Goal: Information Seeking & Learning: Check status

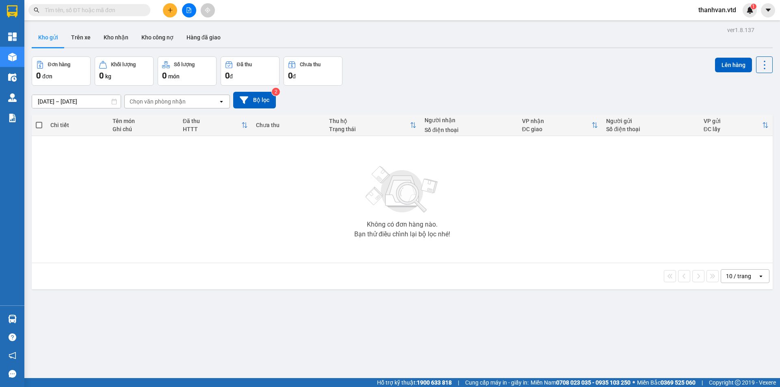
click at [432, 74] on div "Đơn hàng 0 đơn Khối lượng 0 kg Số lượng 0 món Đã thu 0 đ Chưa thu 0 đ Lên hàng" at bounding box center [402, 70] width 741 height 29
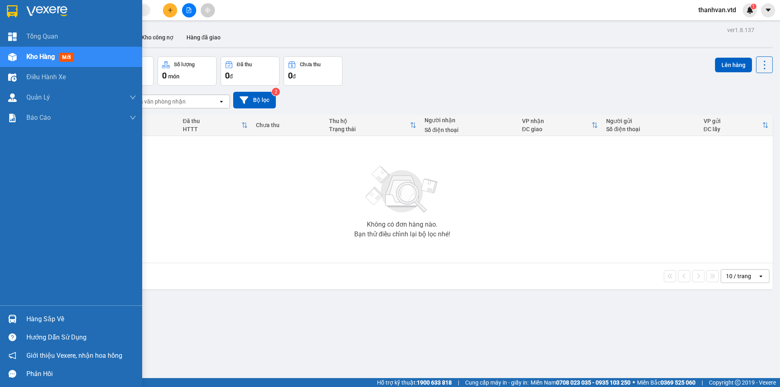
click at [14, 58] on img at bounding box center [12, 57] width 9 height 9
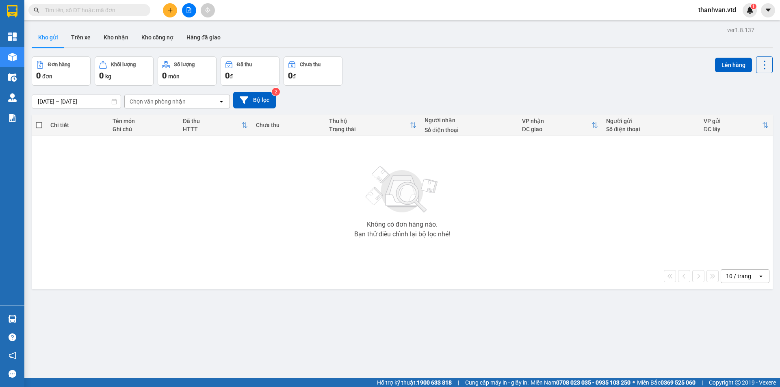
drag, startPoint x: 457, startPoint y: 73, endPoint x: 382, endPoint y: 69, distance: 75.3
click at [457, 73] on div "Đơn hàng 0 đơn Khối lượng 0 kg Số lượng 0 món Đã thu 0 đ Chưa thu 0 đ Lên hàng" at bounding box center [402, 70] width 741 height 29
click at [192, 10] on button at bounding box center [189, 10] width 14 height 14
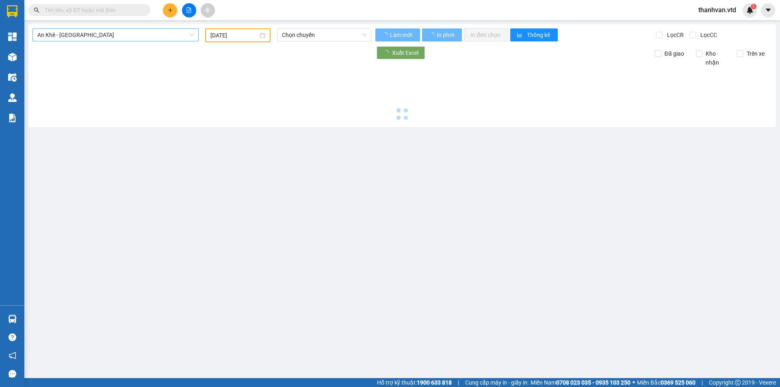
type input "[DATE]"
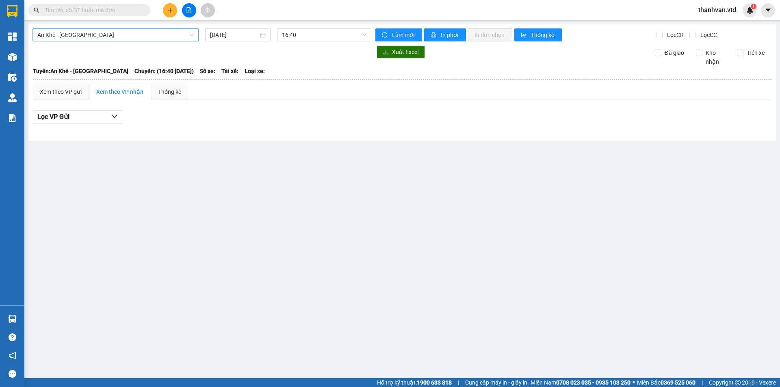
click at [188, 36] on span "An Khê - [GEOGRAPHIC_DATA]" at bounding box center [115, 35] width 156 height 12
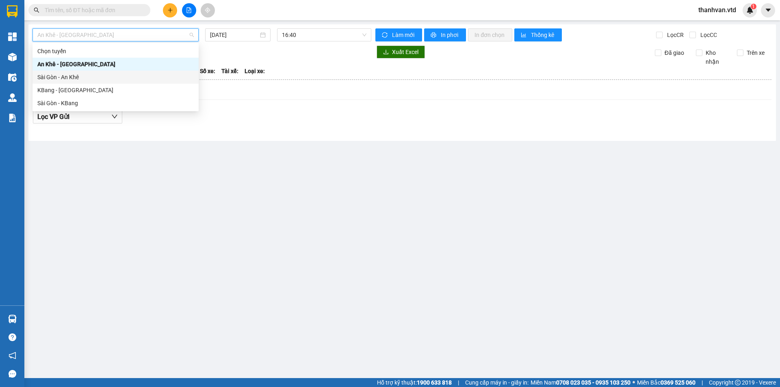
click at [110, 76] on div "Sài Gòn - An Khê" at bounding box center [115, 77] width 156 height 9
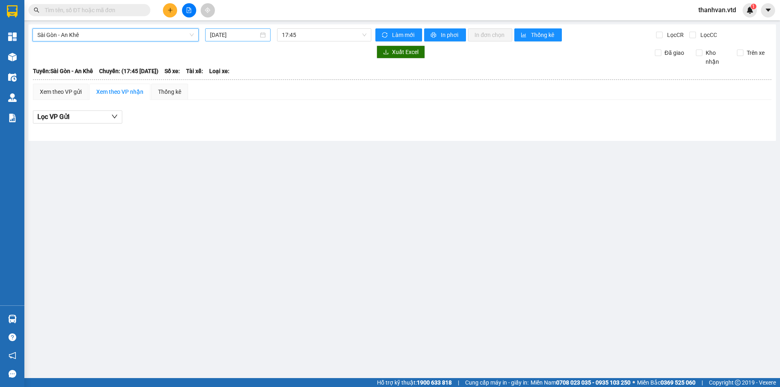
click at [244, 36] on input "[DATE]" at bounding box center [234, 34] width 48 height 9
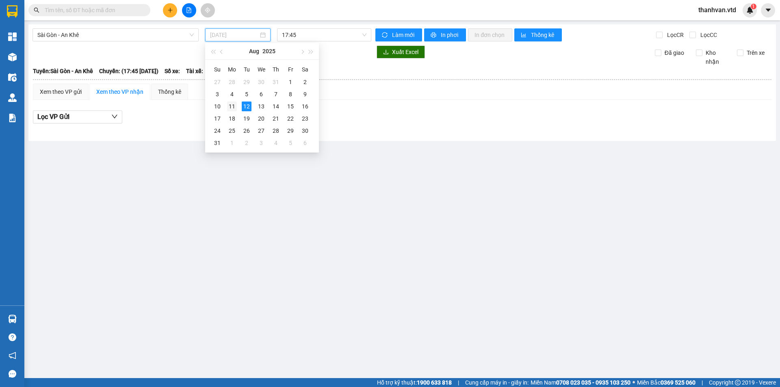
click at [233, 106] on div "11" at bounding box center [232, 107] width 10 height 10
type input "[DATE]"
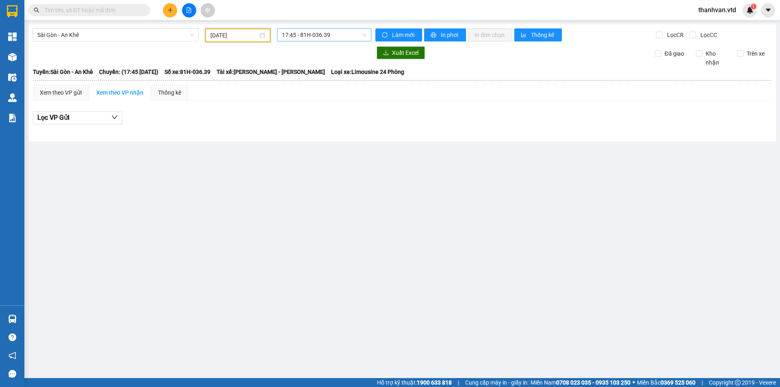
click at [364, 38] on span "17:45 - 81H-036.39" at bounding box center [324, 35] width 84 height 12
click at [324, 62] on div "17:45 - 81H-036.39" at bounding box center [313, 64] width 63 height 9
click at [190, 35] on span "Sài Gòn - An Khê" at bounding box center [115, 35] width 156 height 12
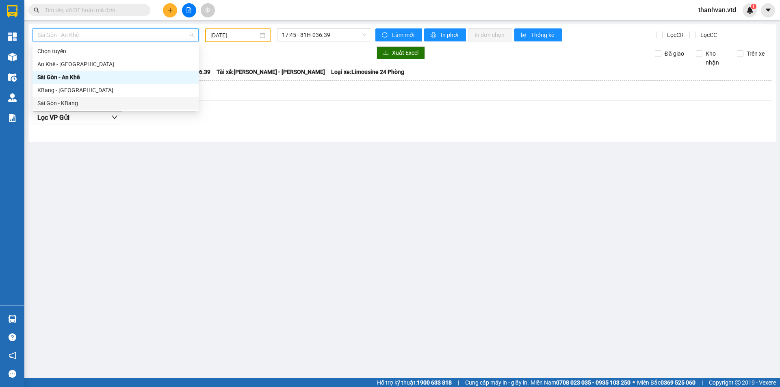
click at [132, 104] on div "Sài Gòn - KBang" at bounding box center [115, 103] width 156 height 9
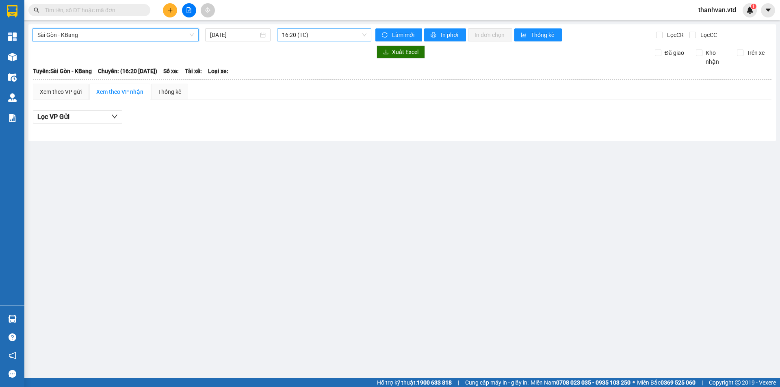
click at [363, 35] on span "16:20 (TC)" at bounding box center [324, 35] width 84 height 12
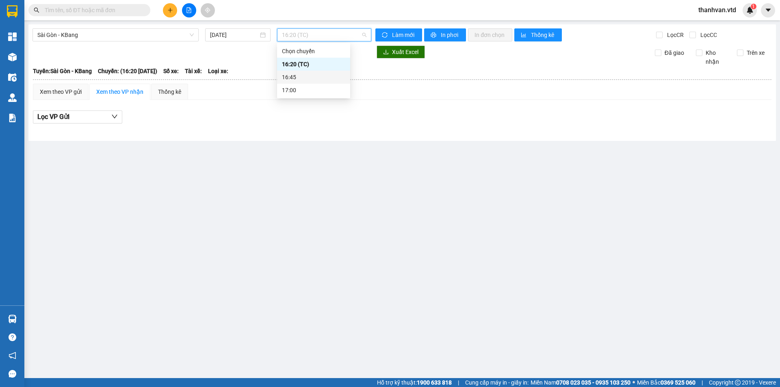
click at [311, 78] on div "16:45" at bounding box center [313, 77] width 63 height 9
click at [360, 34] on span "16:45" at bounding box center [324, 35] width 84 height 12
click at [310, 89] on div "17:00" at bounding box center [313, 90] width 63 height 9
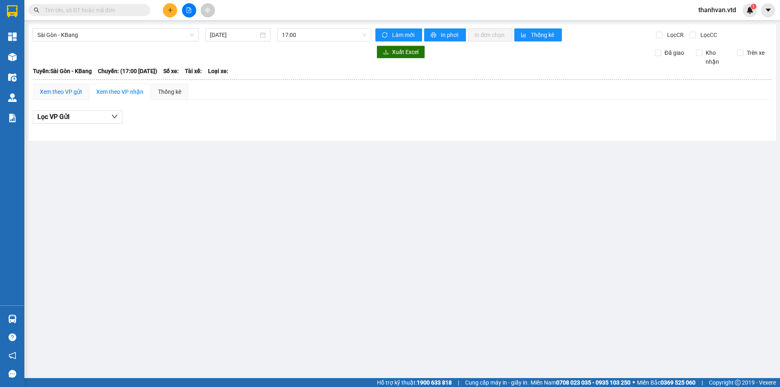
click at [75, 87] on div "Xem theo VP gửi" at bounding box center [61, 91] width 42 height 9
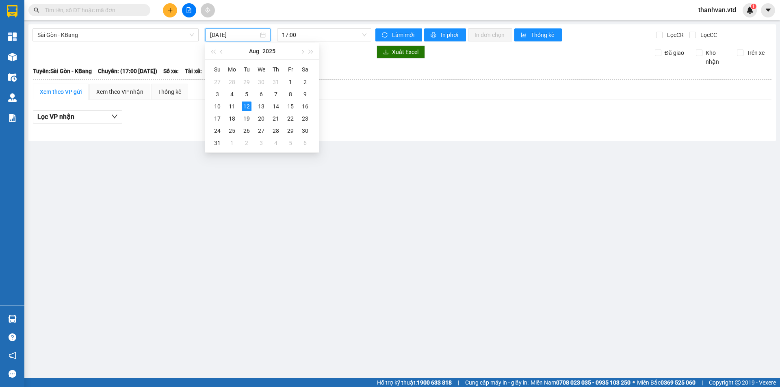
click at [232, 37] on input "[DATE]" at bounding box center [234, 34] width 48 height 9
click at [231, 105] on div "11" at bounding box center [232, 107] width 10 height 10
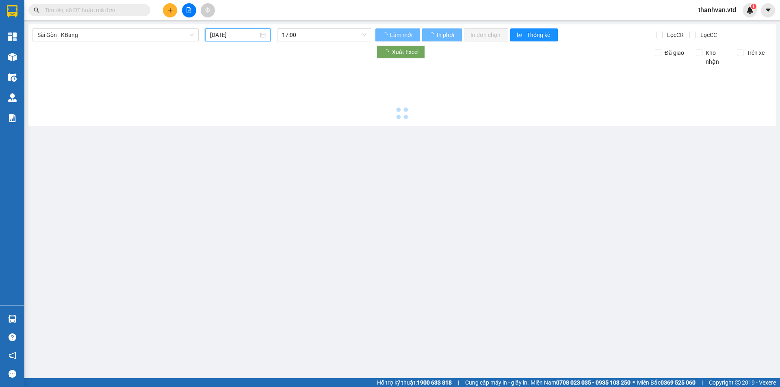
type input "[DATE]"
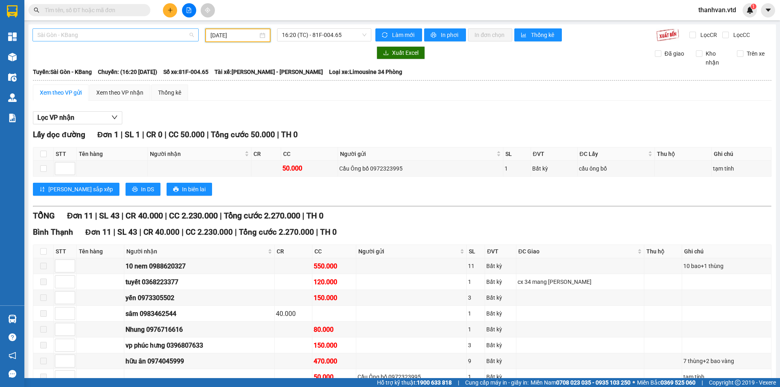
click at [192, 34] on span "Sài Gòn - KBang" at bounding box center [115, 35] width 156 height 12
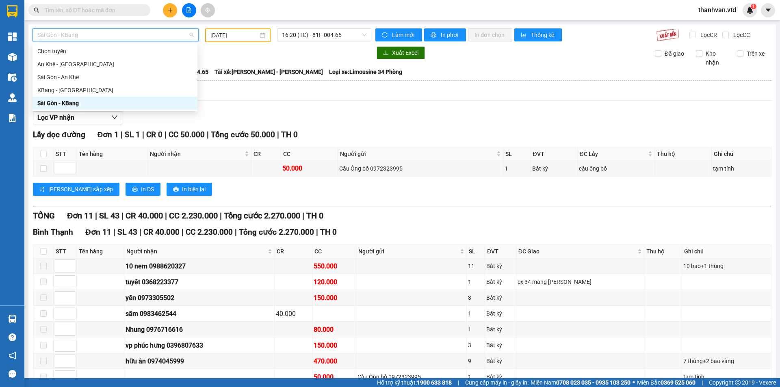
click at [91, 103] on div "Sài Gòn - KBang" at bounding box center [114, 103] width 155 height 9
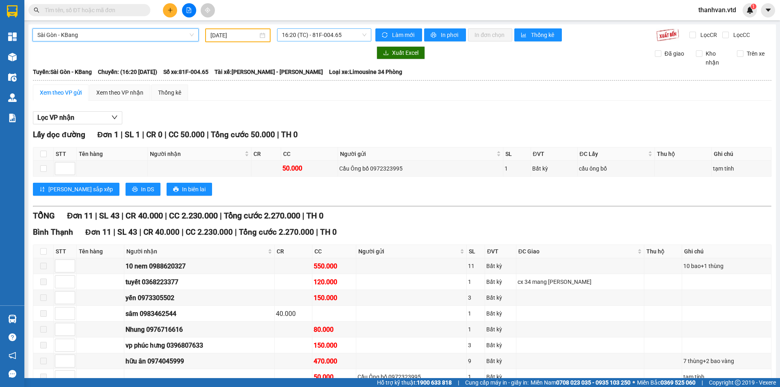
click at [359, 35] on span "16:20 (TC) - 81F-004.65" at bounding box center [324, 35] width 84 height 12
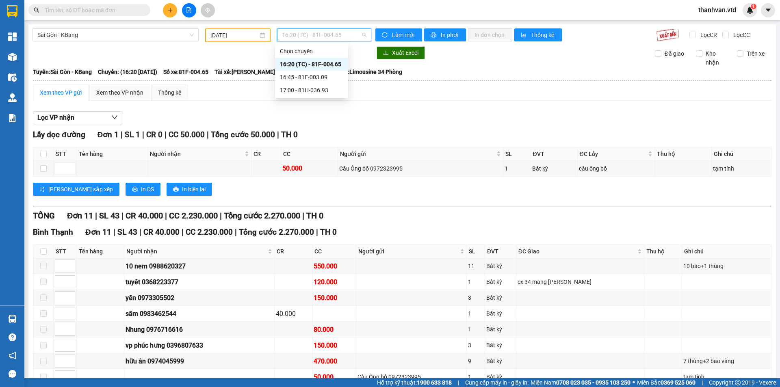
click at [327, 63] on div "16:20 (TC) - 81F-004.65" at bounding box center [311, 64] width 63 height 9
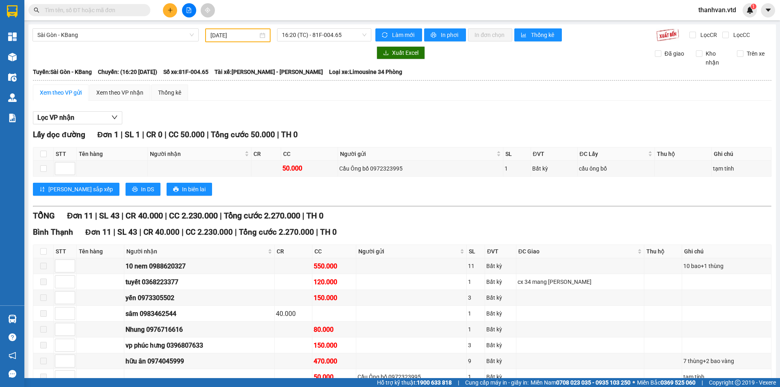
click at [67, 93] on div "Xem theo VP gửi" at bounding box center [61, 92] width 42 height 9
click at [441, 35] on span "In phơi" at bounding box center [450, 34] width 19 height 9
click at [212, 50] on div at bounding box center [201, 52] width 339 height 13
click at [351, 35] on span "16:20 (TC) - 81F-004.65" at bounding box center [324, 35] width 84 height 12
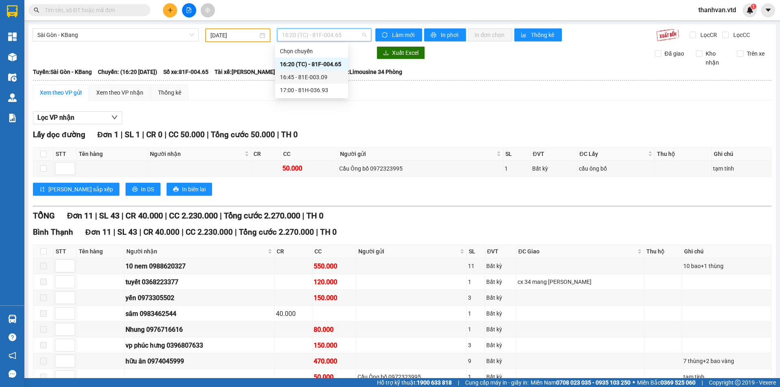
click at [322, 78] on div "16:45 - 81E-003.09" at bounding box center [311, 77] width 63 height 9
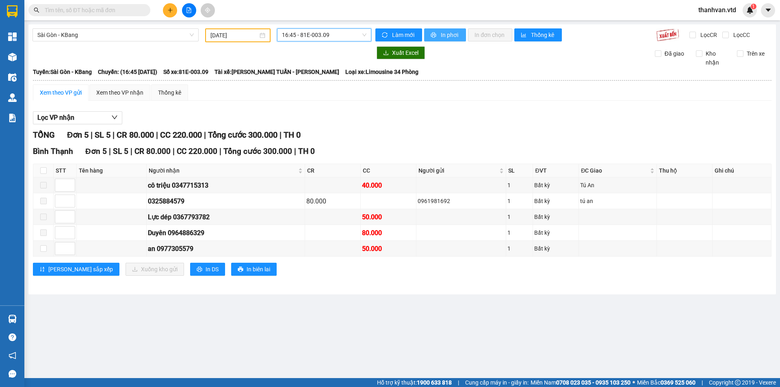
click at [443, 35] on span "In phơi" at bounding box center [450, 34] width 19 height 9
click at [363, 33] on span "16:45 - 81E-003.09" at bounding box center [324, 35] width 84 height 12
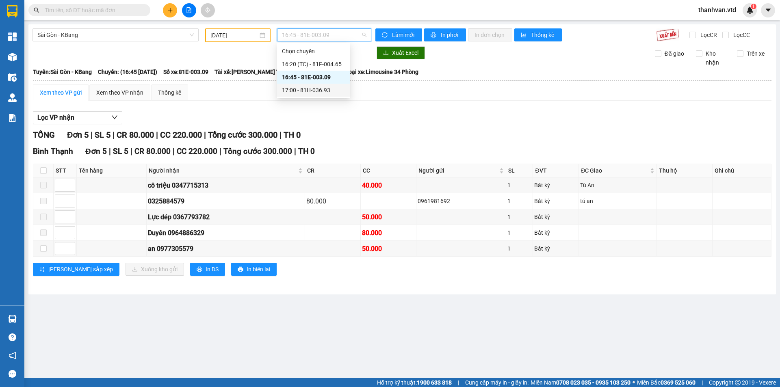
click at [324, 89] on div "17:00 - 81H-036.93" at bounding box center [313, 90] width 63 height 9
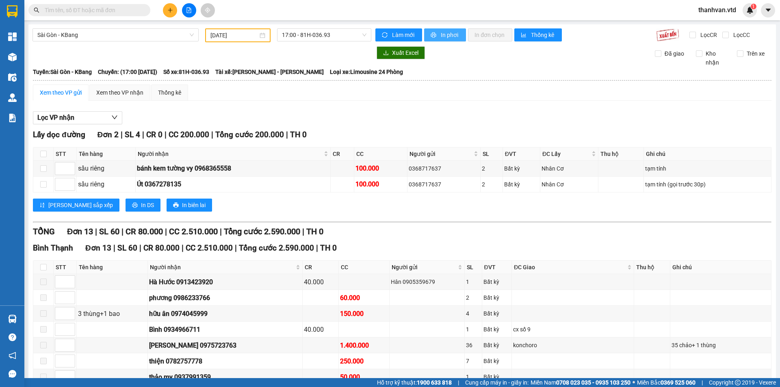
click at [448, 36] on span "In phơi" at bounding box center [450, 34] width 19 height 9
click at [307, 32] on span "17:00 - 81H-036.93" at bounding box center [324, 35] width 84 height 12
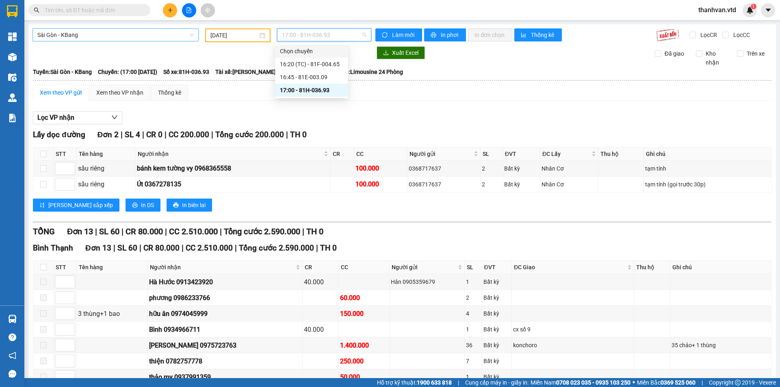
click at [142, 38] on span "Sài Gòn - KBang" at bounding box center [115, 35] width 156 height 12
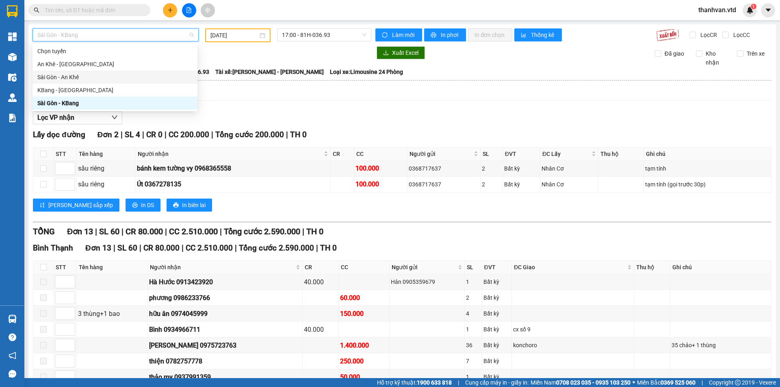
click at [109, 78] on div "Sài Gòn - An Khê" at bounding box center [114, 77] width 155 height 9
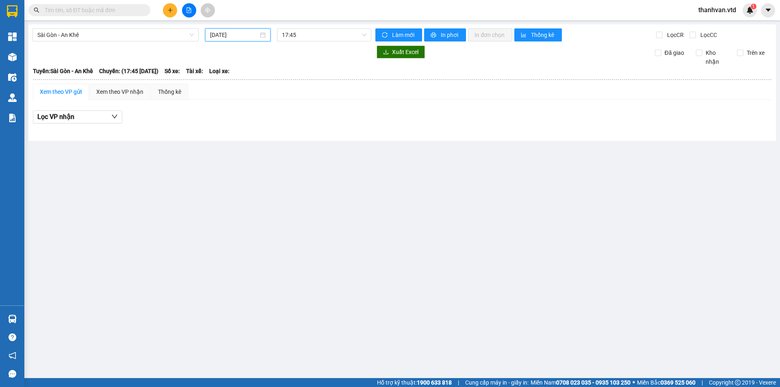
click at [251, 34] on input "[DATE]" at bounding box center [234, 34] width 48 height 9
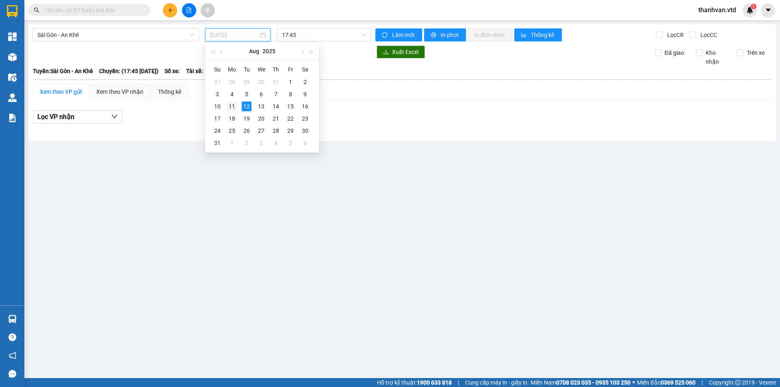
click at [233, 108] on div "11" at bounding box center [232, 107] width 10 height 10
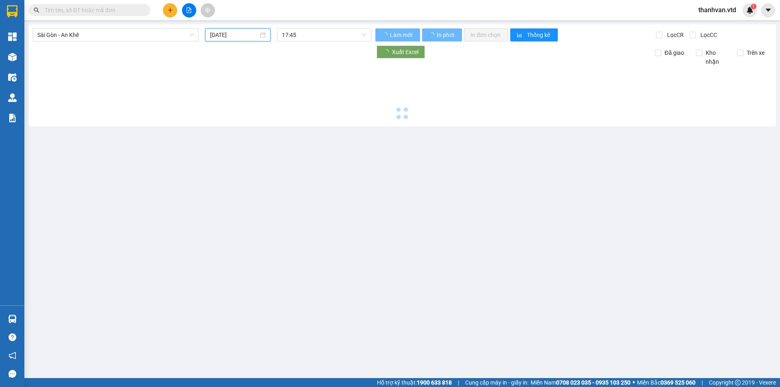
type input "[DATE]"
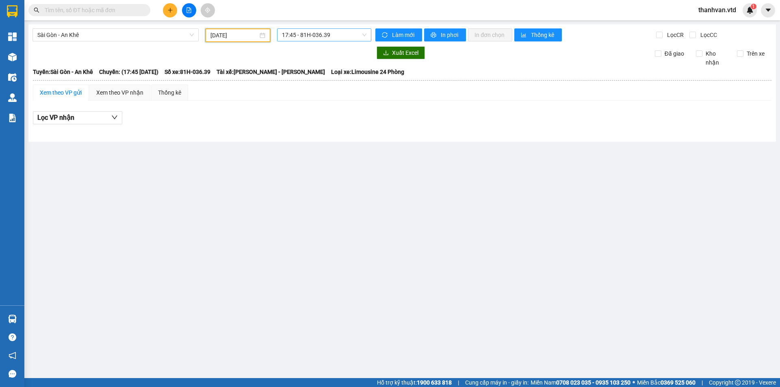
click at [355, 37] on span "17:45 - 81H-036.39" at bounding box center [324, 35] width 84 height 12
click at [336, 68] on div "17:45 - 81H-036.39" at bounding box center [313, 64] width 63 height 9
click at [123, 96] on div "Xem theo VP nhận" at bounding box center [119, 92] width 47 height 9
click at [170, 91] on div "Thống kê" at bounding box center [169, 92] width 23 height 9
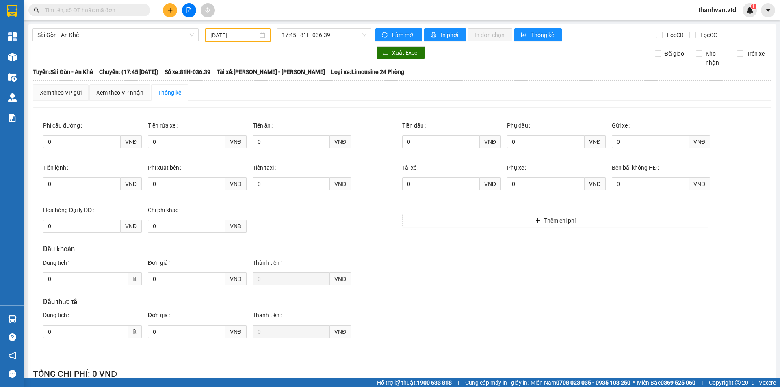
click at [395, 284] on div "Dầu khoán Dung tích 0 lít Đơn giá 0 VNĐ Thành tiền 0 VNĐ" at bounding box center [222, 270] width 359 height 53
click at [377, 231] on div "Hoa hồng Đại lý DĐ 0 VNĐ Chi phí khác 0 VNĐ" at bounding box center [222, 223] width 359 height 42
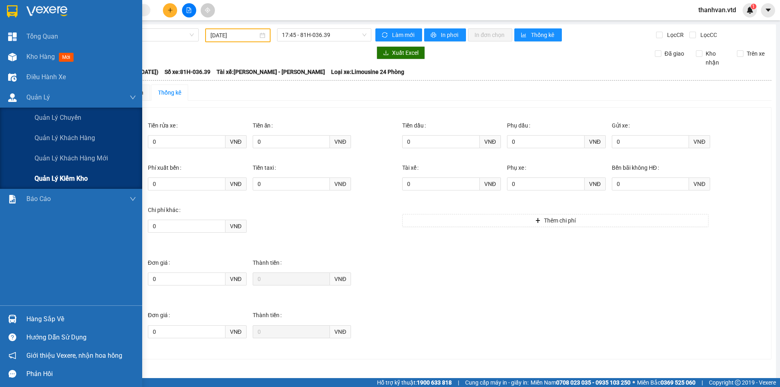
click at [66, 180] on span "Quản lý kiểm kho" at bounding box center [61, 178] width 53 height 10
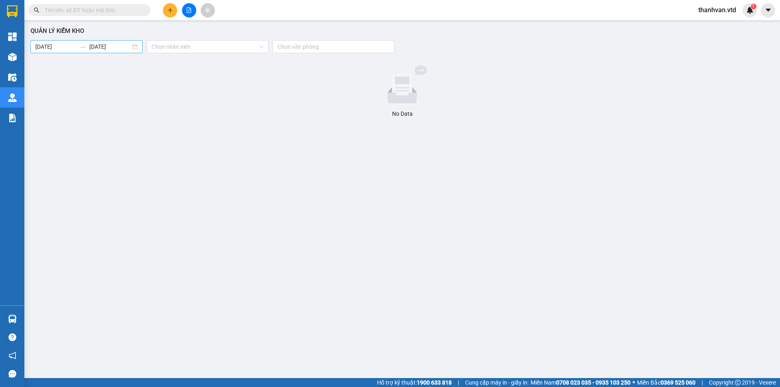
click at [97, 48] on input "[DATE]" at bounding box center [109, 46] width 41 height 9
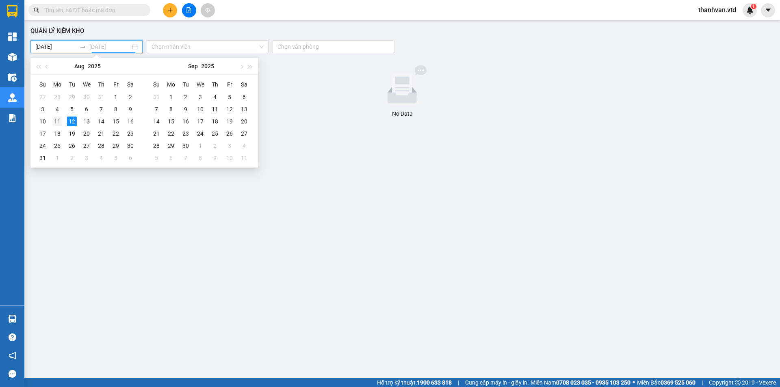
type input "[DATE]"
click at [57, 121] on div "11" at bounding box center [57, 122] width 10 height 10
type input "[DATE]"
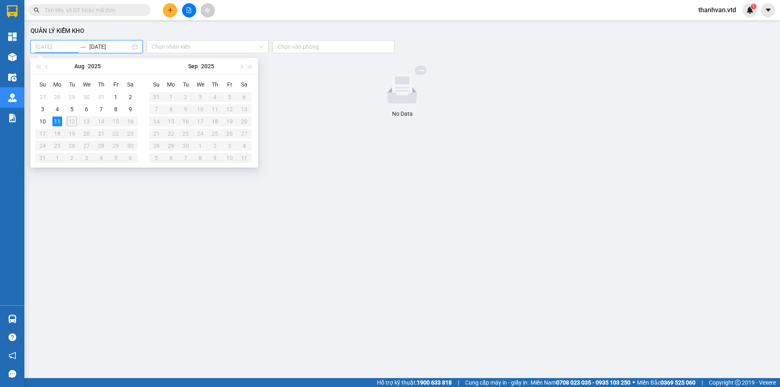
click at [54, 121] on div "11" at bounding box center [57, 122] width 10 height 10
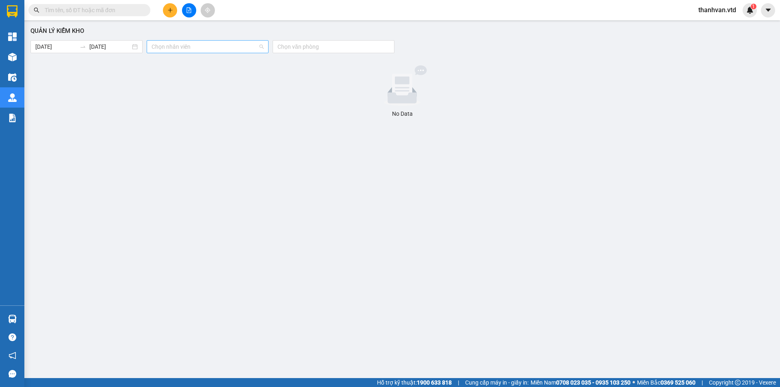
click at [253, 45] on input "search" at bounding box center [204, 47] width 106 height 12
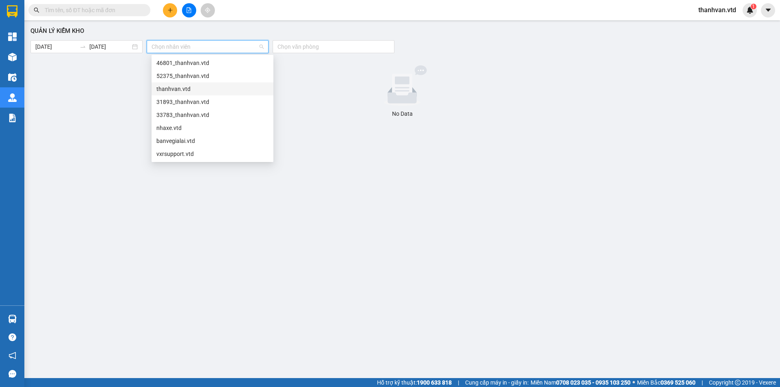
click at [216, 91] on div "thanhvan.vtd" at bounding box center [212, 88] width 112 height 9
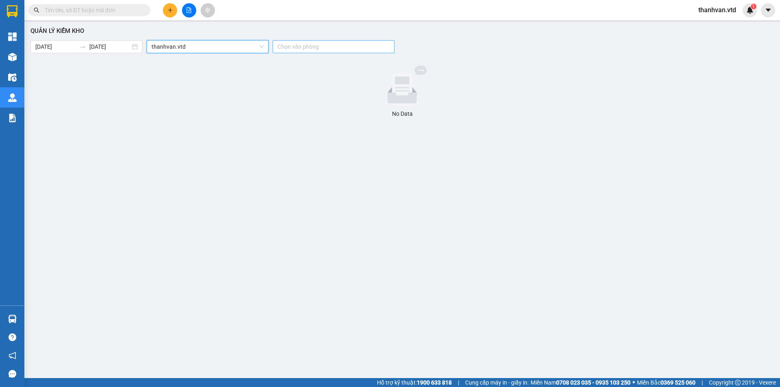
click at [361, 46] on div at bounding box center [330, 47] width 110 height 10
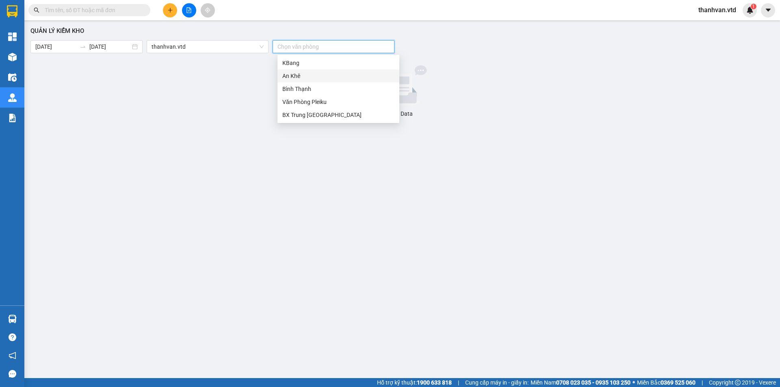
click at [305, 75] on div "An Khê" at bounding box center [338, 75] width 112 height 9
click at [519, 98] on div at bounding box center [402, 85] width 737 height 41
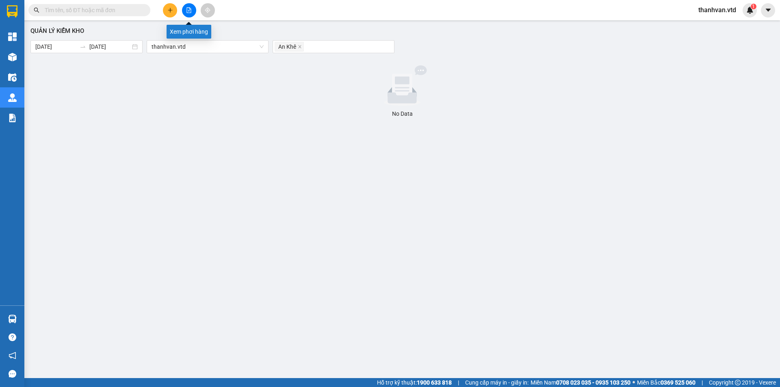
click at [188, 8] on icon "file-add" at bounding box center [189, 10] width 6 height 6
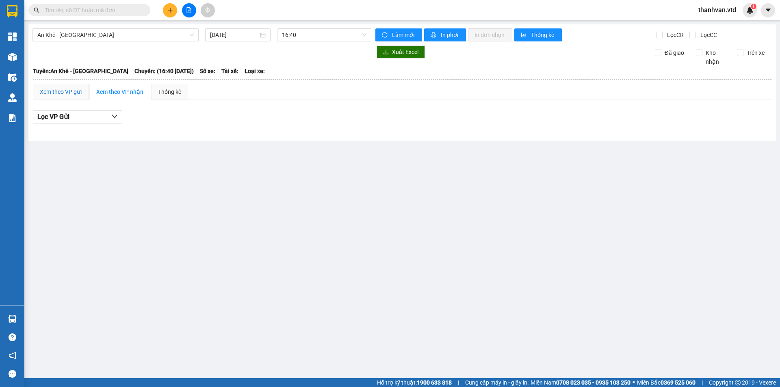
click at [71, 90] on div "Xem theo VP gửi" at bounding box center [61, 91] width 42 height 9
click at [533, 31] on span "Thống kê" at bounding box center [543, 34] width 24 height 9
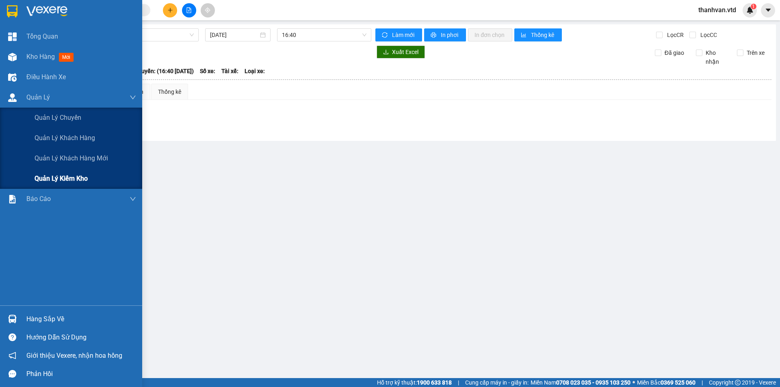
click at [70, 179] on span "Quản lý kiểm kho" at bounding box center [61, 178] width 53 height 10
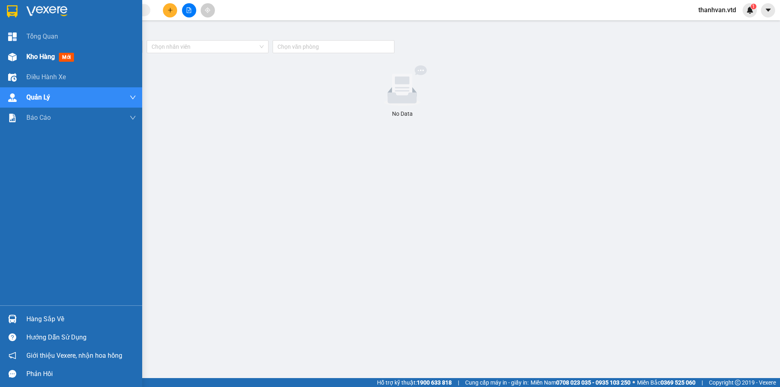
click at [30, 56] on span "Kho hàng" at bounding box center [40, 57] width 28 height 8
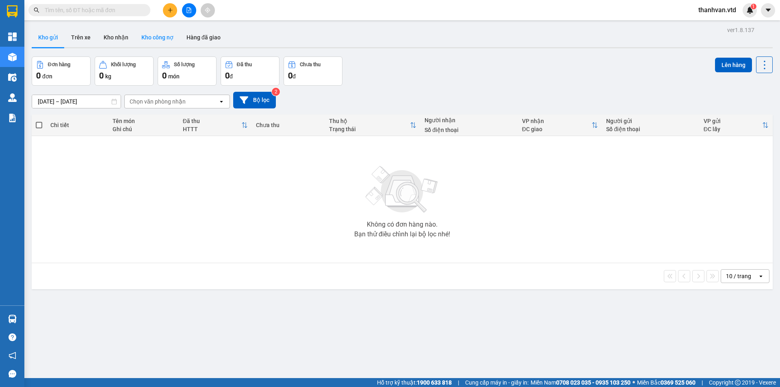
click at [158, 35] on button "Kho công nợ" at bounding box center [157, 37] width 45 height 19
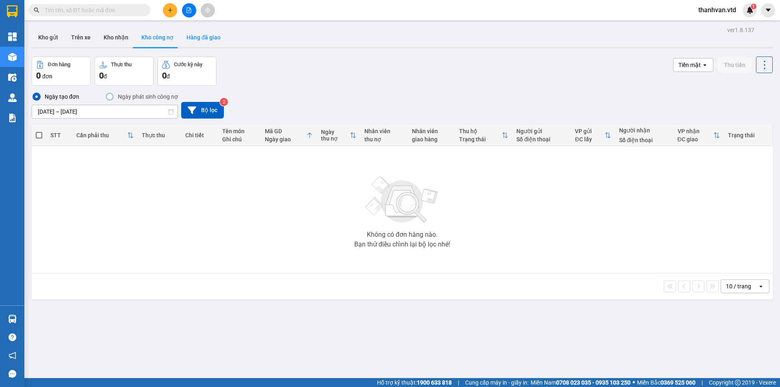
click at [199, 35] on button "Hàng đã giao" at bounding box center [203, 37] width 47 height 19
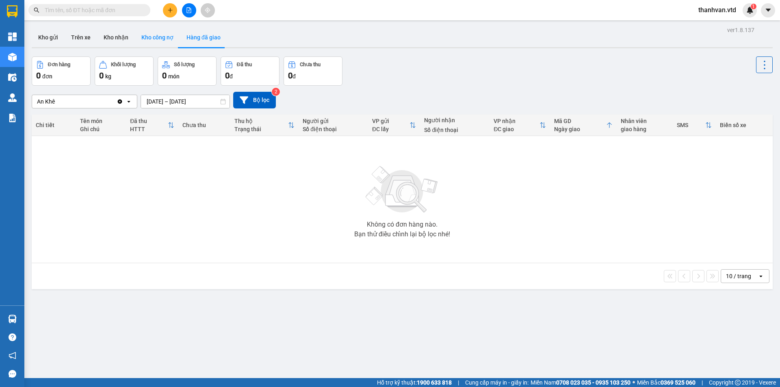
click at [153, 40] on button "Kho công nợ" at bounding box center [157, 37] width 45 height 19
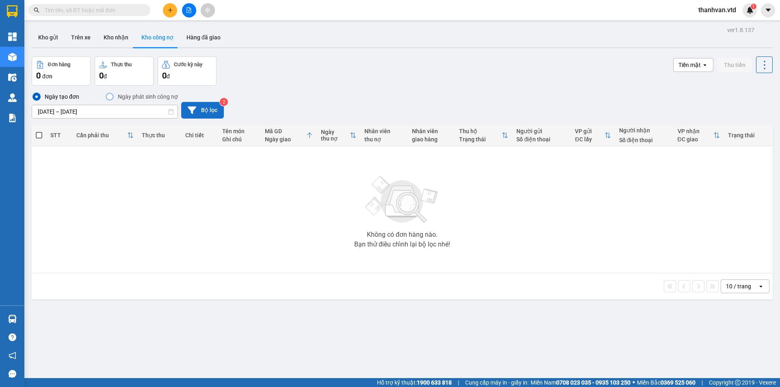
click at [202, 106] on button "Bộ lọc" at bounding box center [202, 110] width 43 height 17
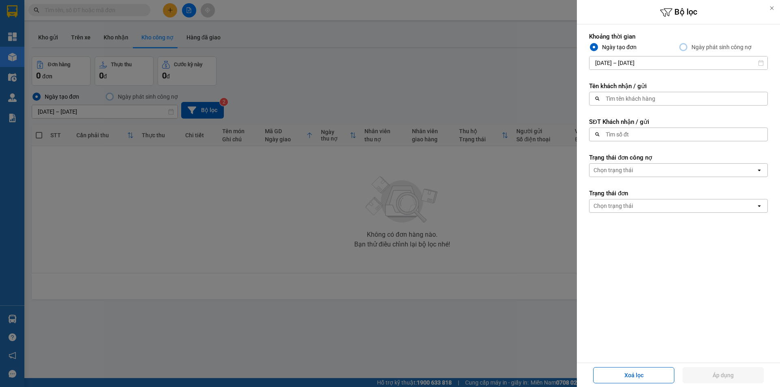
click at [662, 97] on div "Tìm tên khách hàng" at bounding box center [675, 98] width 173 height 13
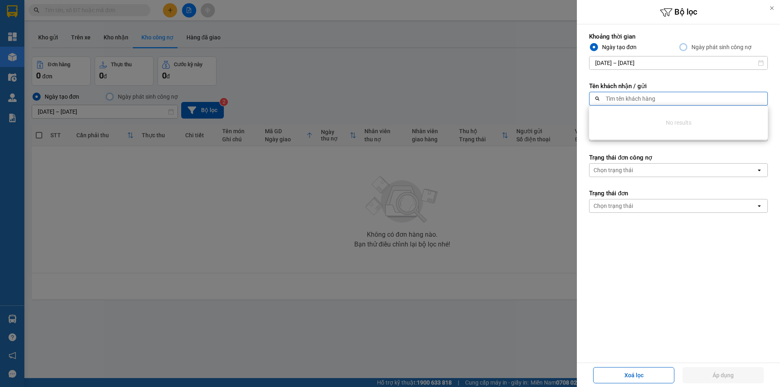
click at [662, 97] on div "Tìm tên khách hàng" at bounding box center [675, 98] width 173 height 13
click at [673, 80] on form "Khoảng thời gian Ngày tạo đơn Ngày phát sinh công nợ [DATE] – [DATE] Press the …" at bounding box center [678, 158] width 179 height 253
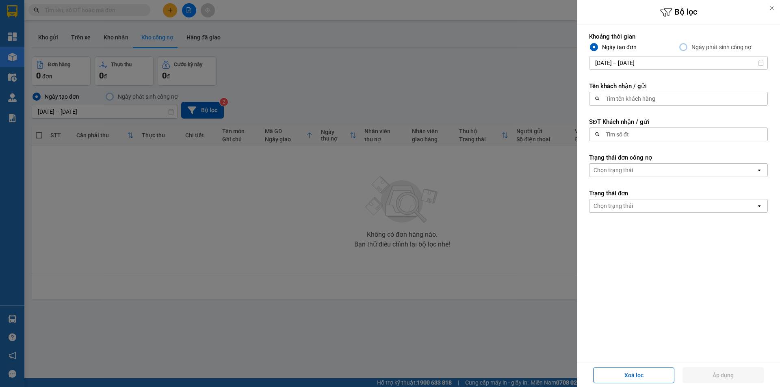
click at [618, 93] on div "Tìm tên khách hàng" at bounding box center [675, 98] width 173 height 13
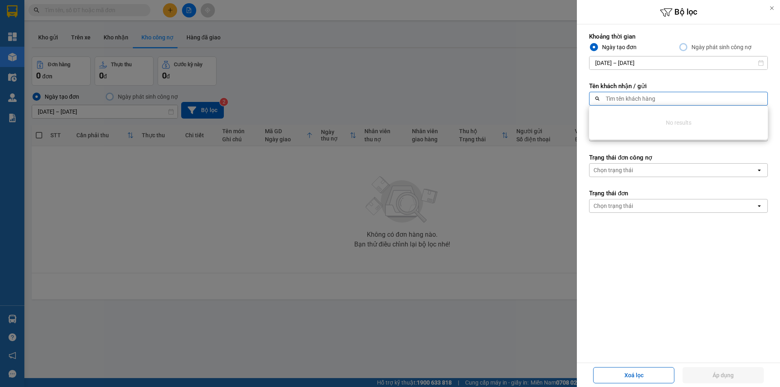
click at [638, 94] on div "Tìm tên khách hàng" at bounding box center [675, 98] width 173 height 13
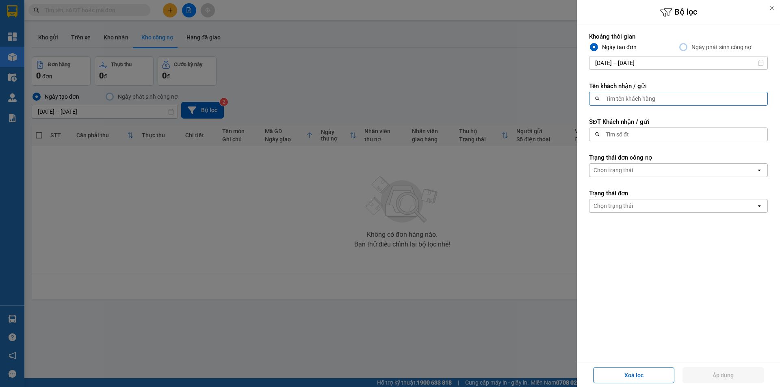
click at [684, 89] on label "Tên khách nhận / gửi" at bounding box center [678, 86] width 179 height 8
click at [675, 132] on div "Tìm số đt" at bounding box center [675, 134] width 173 height 13
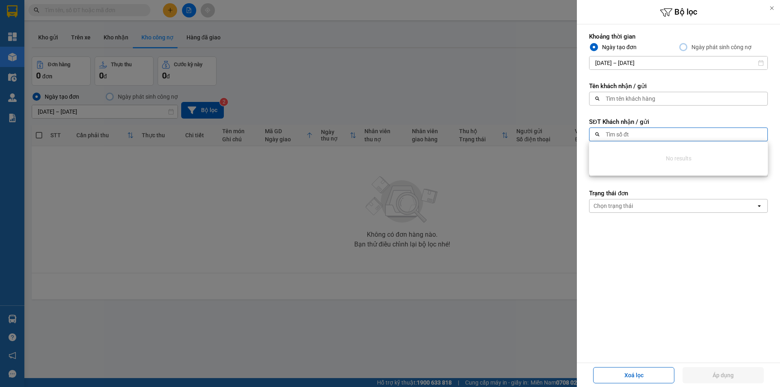
click at [675, 132] on div "Tìm số đt" at bounding box center [675, 134] width 173 height 13
drag, startPoint x: 657, startPoint y: 284, endPoint x: 665, endPoint y: 184, distance: 99.8
click at [655, 280] on form "Khoảng thời gian Ngày tạo đơn Ngày phát sinh công nợ [DATE] – [DATE] Press the …" at bounding box center [678, 158] width 179 height 253
click at [657, 169] on div "Chọn trạng thái" at bounding box center [672, 170] width 166 height 13
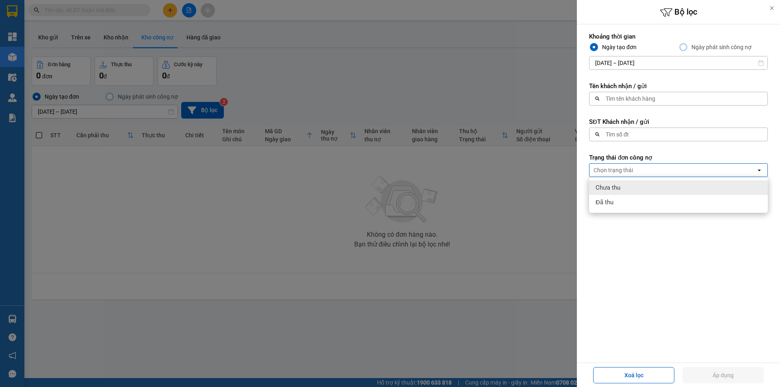
click at [651, 187] on div "Chưa thu" at bounding box center [678, 187] width 179 height 15
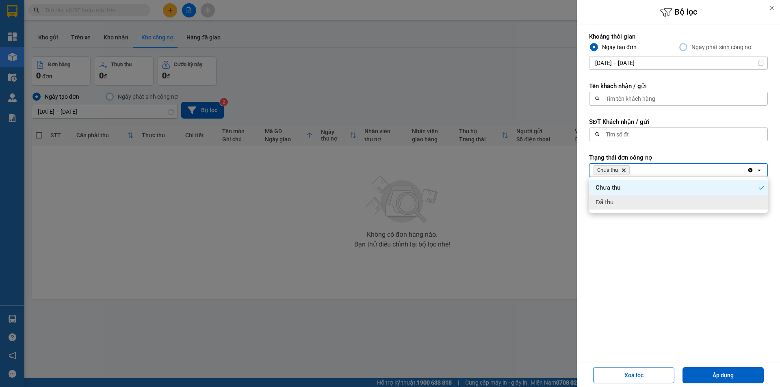
click at [681, 315] on div "Khoảng thời gian Ngày tạo đơn Ngày phát sinh công nợ [DATE] – [DATE] Press the …" at bounding box center [678, 193] width 203 height 338
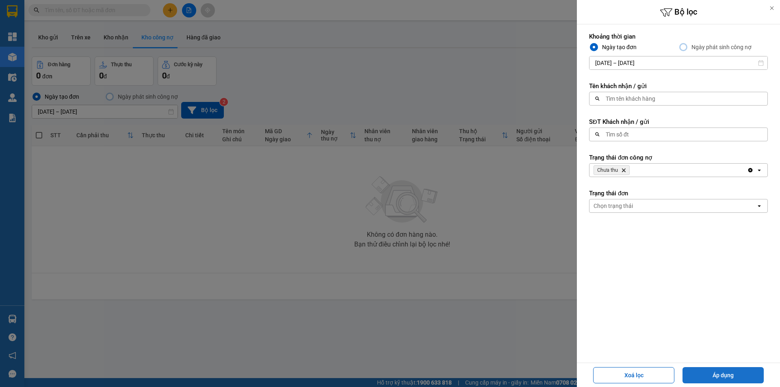
click at [717, 375] on button "Áp dụng" at bounding box center [722, 375] width 81 height 16
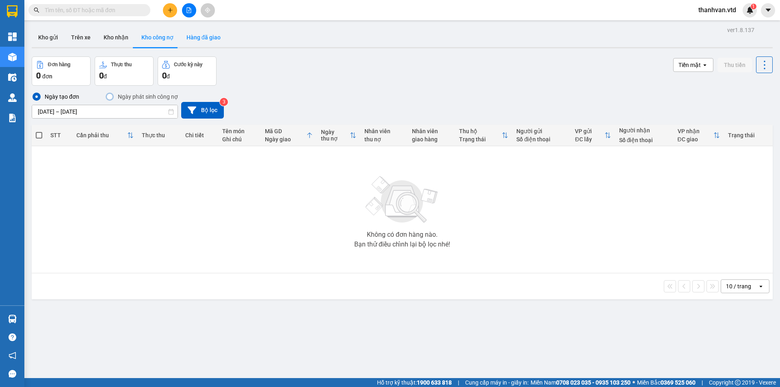
click at [185, 35] on button "Hàng đã giao" at bounding box center [203, 37] width 47 height 19
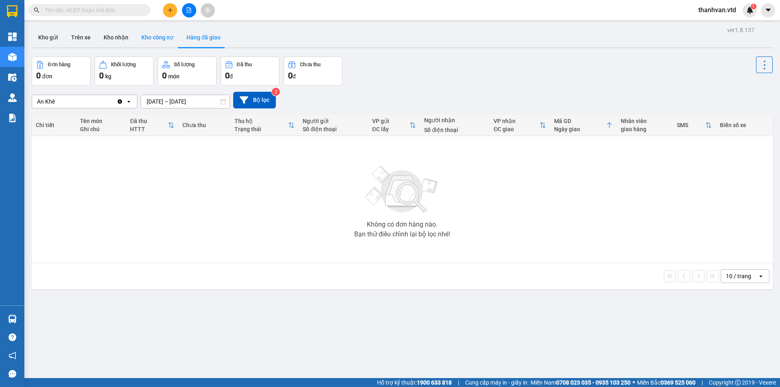
click at [159, 35] on button "Kho công nợ" at bounding box center [157, 37] width 45 height 19
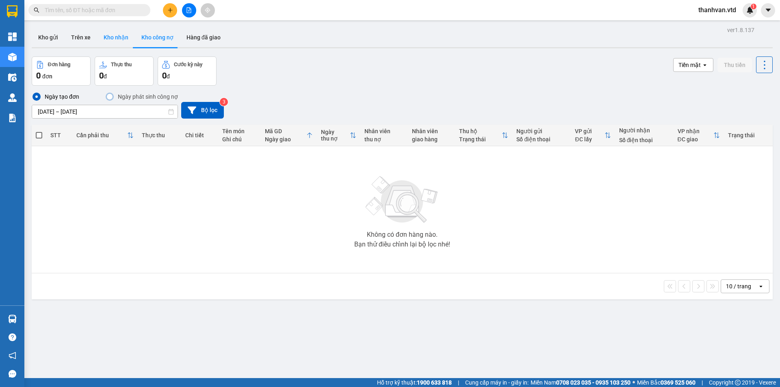
click at [118, 37] on button "Kho nhận" at bounding box center [116, 37] width 38 height 19
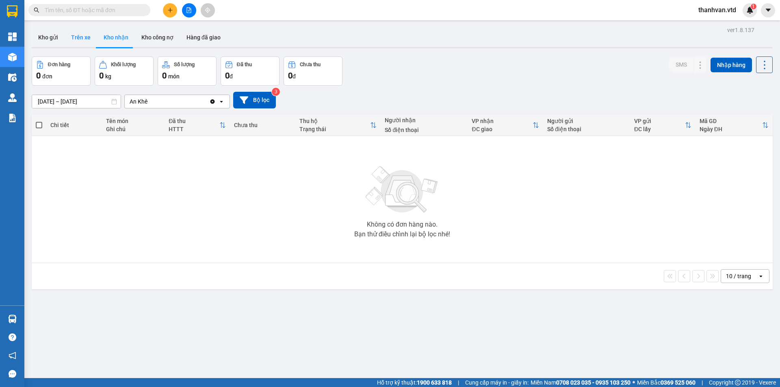
click at [81, 36] on button "Trên xe" at bounding box center [81, 37] width 32 height 19
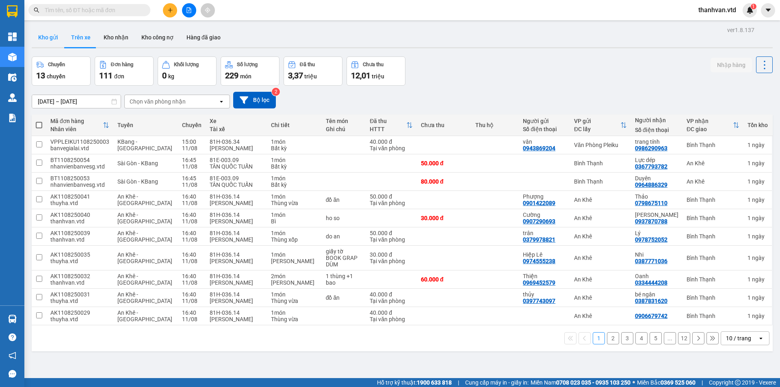
click at [37, 38] on button "Kho gửi" at bounding box center [48, 37] width 33 height 19
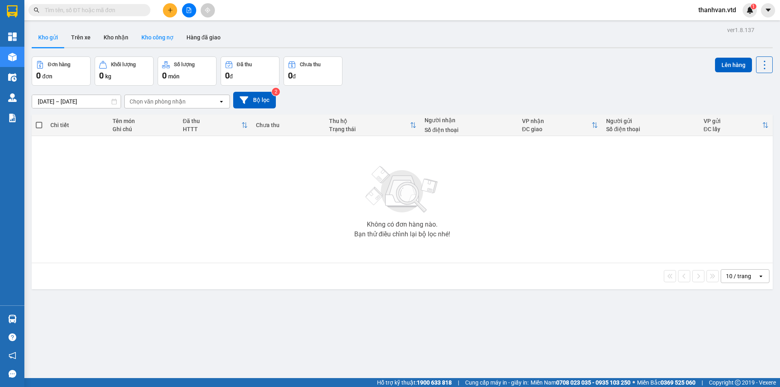
click at [166, 35] on button "Kho công nợ" at bounding box center [157, 37] width 45 height 19
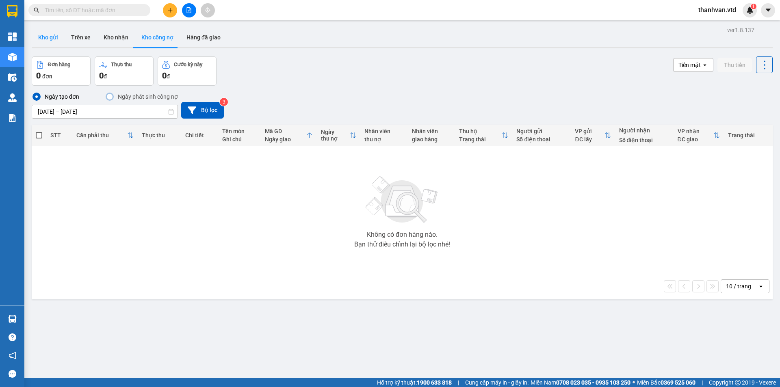
click at [46, 36] on button "Kho gửi" at bounding box center [48, 37] width 33 height 19
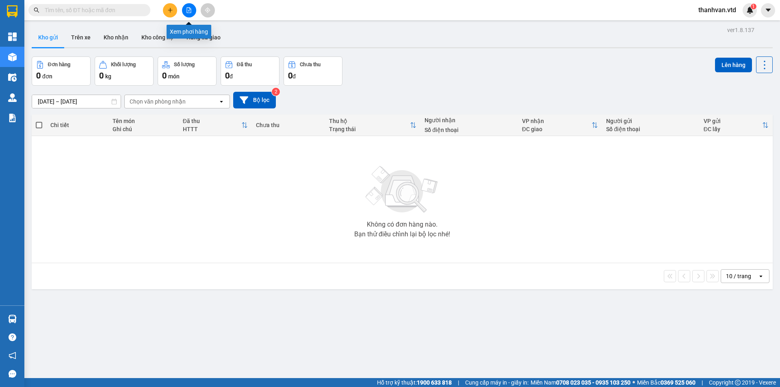
click at [185, 12] on button at bounding box center [189, 10] width 14 height 14
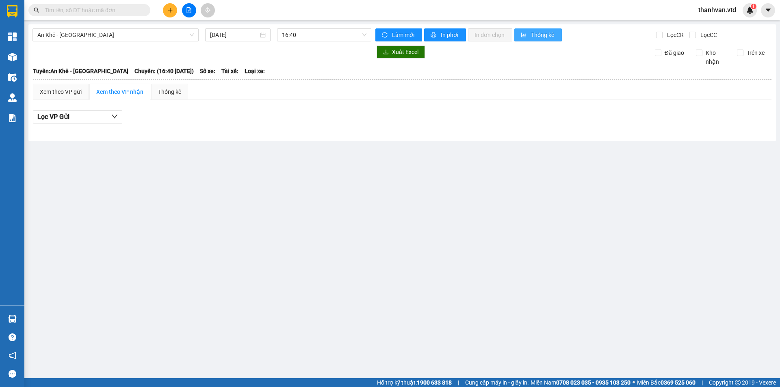
click at [542, 34] on span "Thống kê" at bounding box center [543, 34] width 24 height 9
click at [166, 91] on div "Thống kê" at bounding box center [169, 91] width 23 height 9
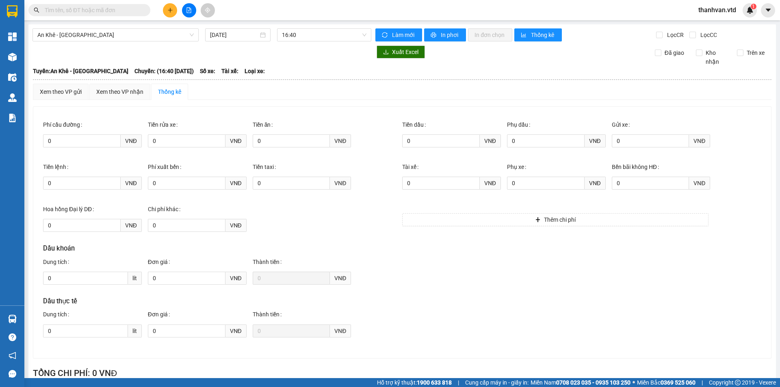
click at [367, 244] on h3 "Dầu khoán" at bounding box center [222, 248] width 359 height 11
click at [49, 89] on div "Xem theo VP gửi" at bounding box center [61, 91] width 42 height 9
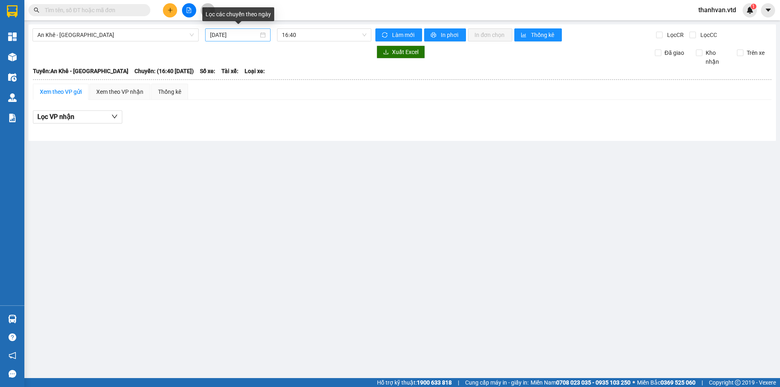
click at [262, 35] on div "[DATE]" at bounding box center [238, 34] width 56 height 9
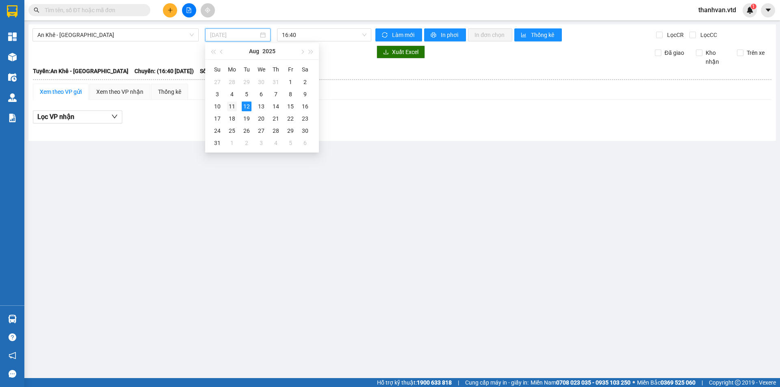
click at [229, 104] on div "11" at bounding box center [232, 107] width 10 height 10
type input "[DATE]"
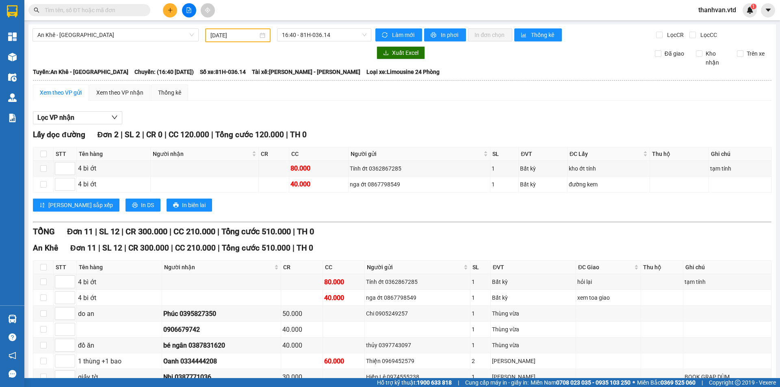
click at [208, 106] on div "Xem theo VP gửi Xem theo VP nhận Thống kê Lọc VP nhận Lấy dọc đường Đơn 2 | SL …" at bounding box center [402, 280] width 738 height 393
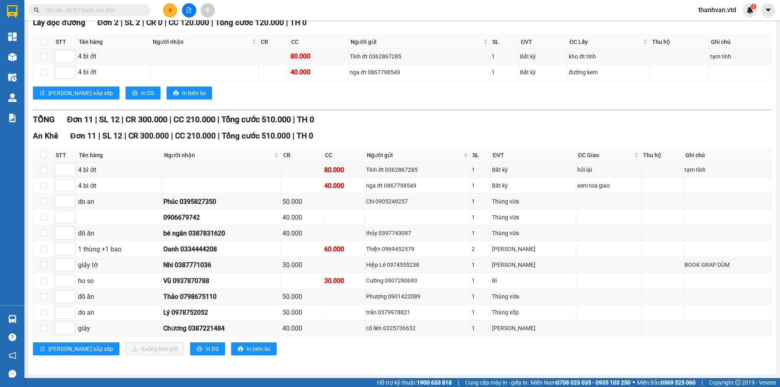
click at [418, 118] on div "TỔNG Đơn 11 | SL 12 | CR 300.000 | CC 210.000 | Tổng cước 510.000 | TH 0" at bounding box center [402, 119] width 738 height 13
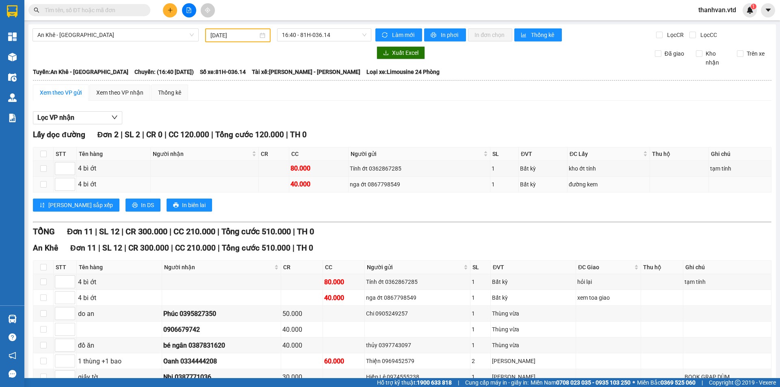
scroll to position [0, 0]
click at [288, 106] on div "Xem theo VP gửi Xem theo VP nhận Thống kê Lọc VP nhận Lấy dọc đường Đơn 2 | SL …" at bounding box center [402, 280] width 738 height 393
click at [230, 128] on div "Lọc VP nhận Lấy dọc đường Đơn 2 | SL 2 | CR 0 | CC 120.000 | Tổng cước 120.000 …" at bounding box center [402, 292] width 738 height 370
click at [114, 86] on div "Xem theo VP nhận" at bounding box center [119, 92] width 61 height 16
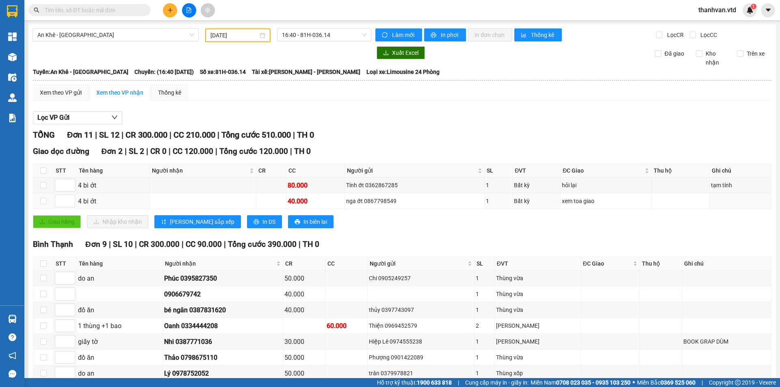
scroll to position [41, 0]
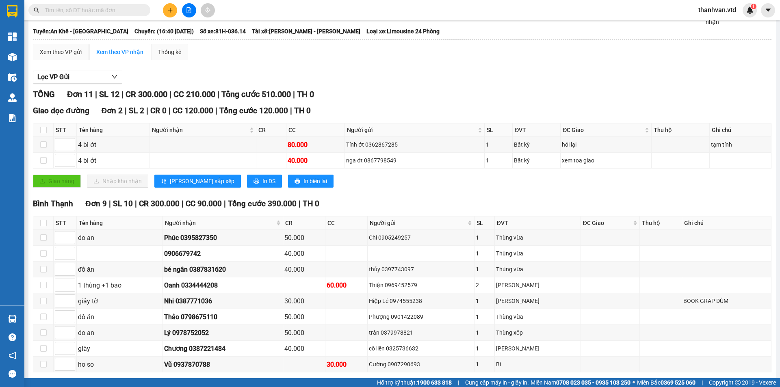
click at [376, 210] on div "[GEOGRAPHIC_DATA] 9 | SL 10 | CR 300.000 | CC 90.000 | Tổng cước 390.000 | TH 0" at bounding box center [402, 204] width 738 height 12
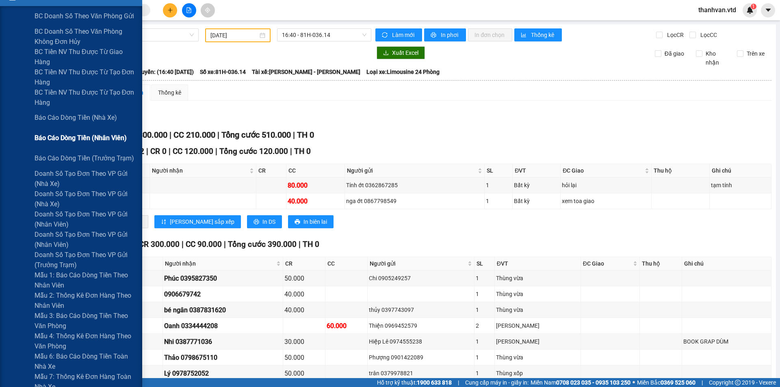
scroll to position [162, 0]
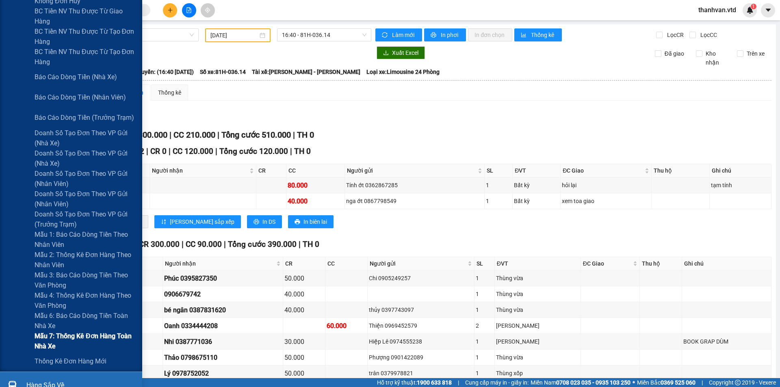
click at [89, 340] on span "Mẫu 7: Thống kê đơn hàng toàn nhà xe" at bounding box center [86, 341] width 102 height 20
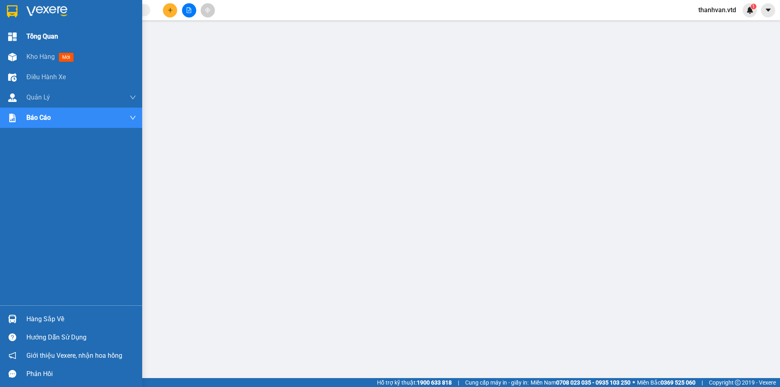
click at [16, 35] on img at bounding box center [12, 36] width 9 height 9
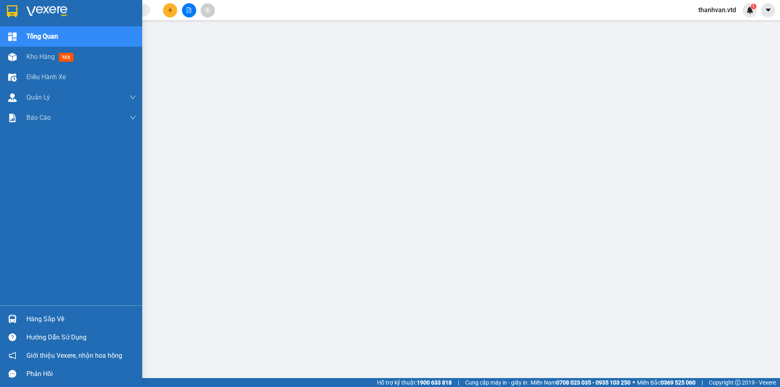
click at [19, 41] on div at bounding box center [12, 37] width 14 height 14
click at [37, 59] on span "Kho hàng" at bounding box center [40, 57] width 28 height 8
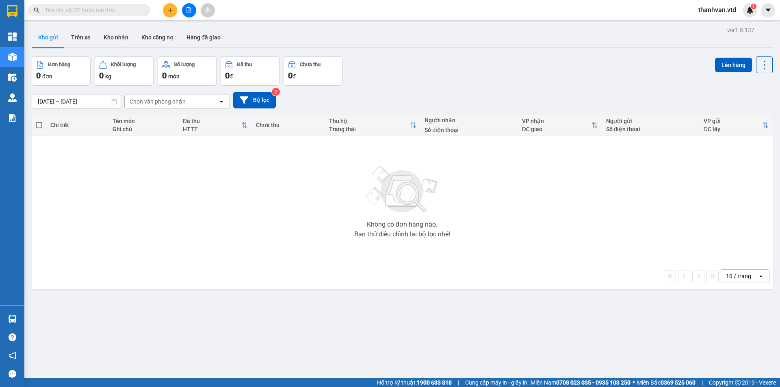
click at [449, 84] on div "Đơn hàng 0 đơn Khối lượng 0 kg Số lượng 0 món Đã thu 0 đ Chưa thu 0 đ Lên hàng" at bounding box center [402, 70] width 741 height 29
click at [124, 10] on input "text" at bounding box center [93, 10] width 96 height 9
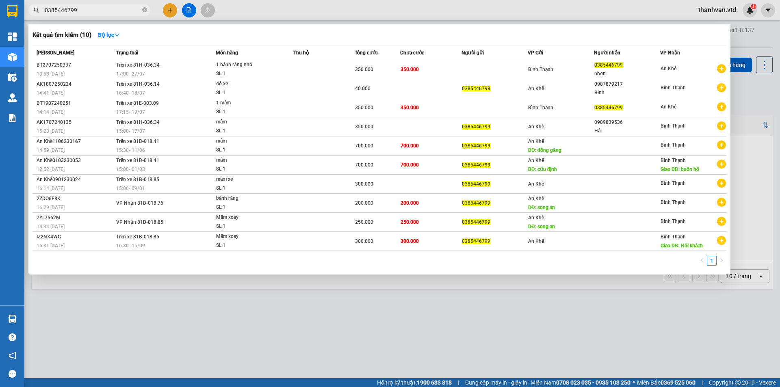
type input "0385446799"
click at [308, 260] on div "1" at bounding box center [379, 263] width 694 height 15
click at [511, 45] on div "Kết quả tìm kiếm ( 10 ) Bộ lọc Mã ĐH Trạng thái Món hàng Thu hộ Tổng cước Chưa …" at bounding box center [379, 149] width 702 height 250
